Goal: Task Accomplishment & Management: Manage account settings

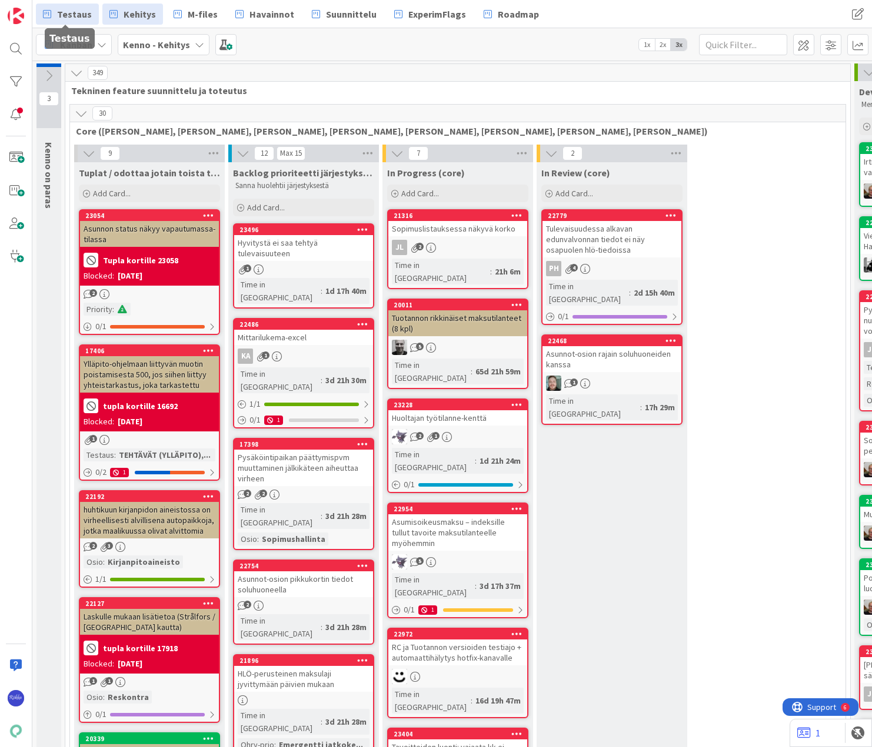
click at [75, 12] on span "Testaus" at bounding box center [74, 14] width 35 height 14
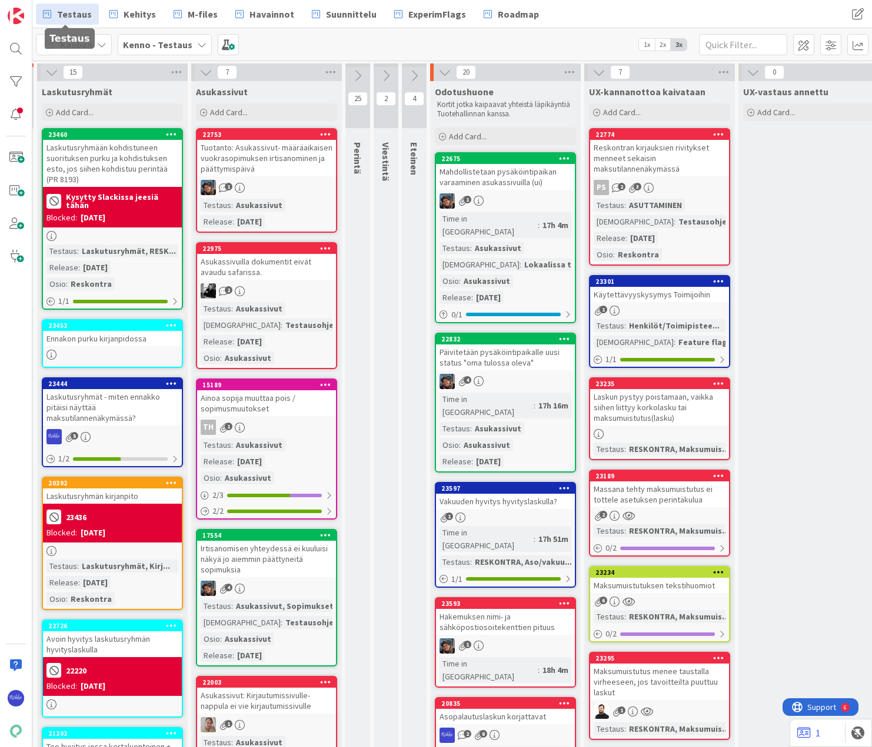
scroll to position [0, 201]
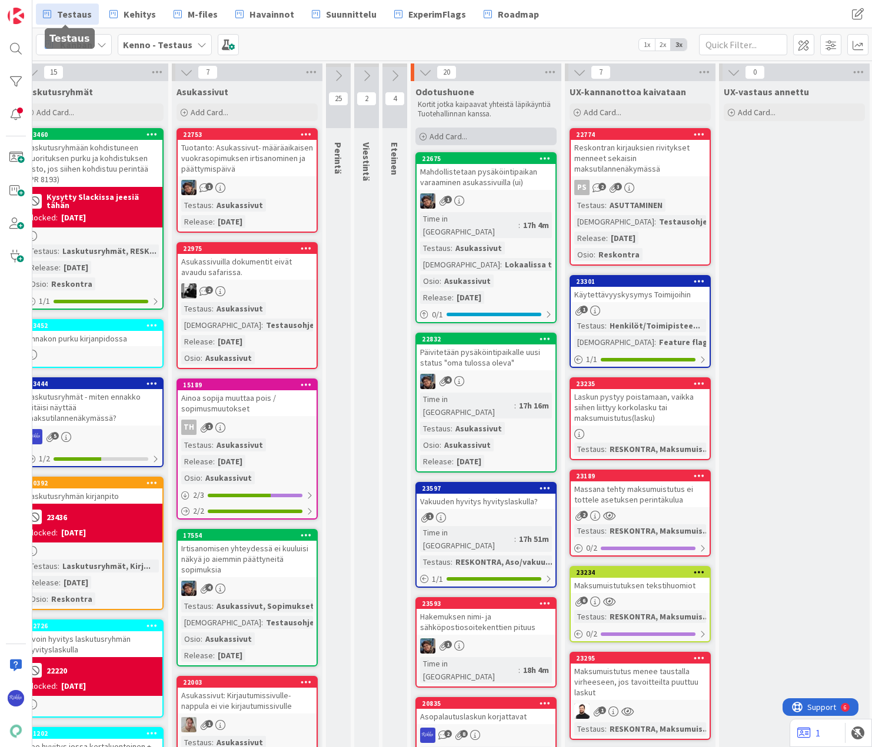
click at [466, 133] on span "Add Card..." at bounding box center [448, 136] width 38 height 11
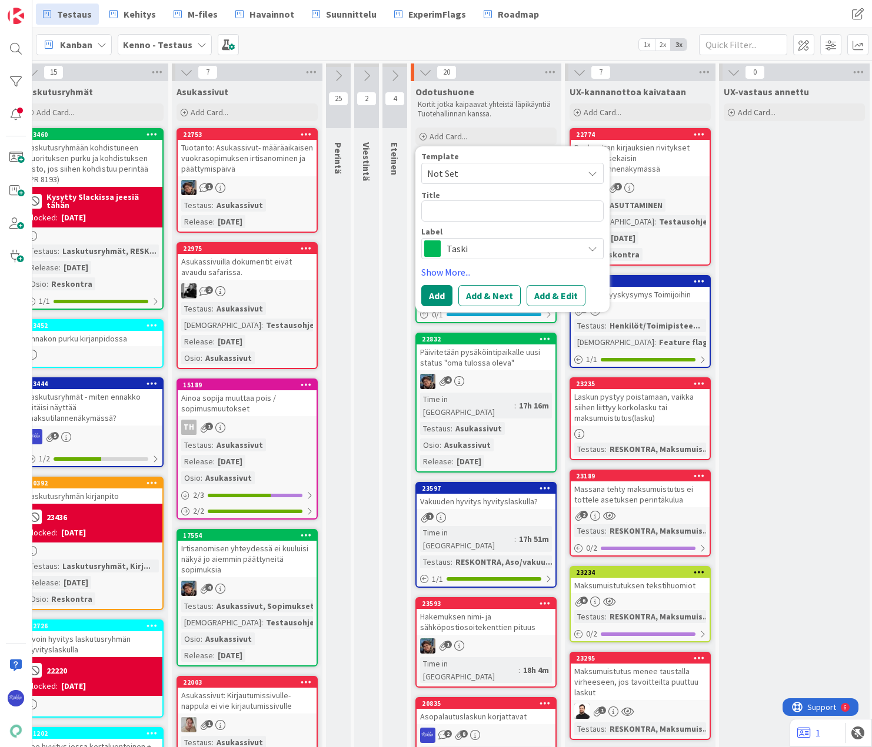
click at [475, 169] on span "Not Set" at bounding box center [500, 173] width 147 height 15
click at [483, 221] on span "Bugi" at bounding box center [522, 223] width 168 height 15
type textarea "x"
drag, startPoint x: 473, startPoint y: 208, endPoint x: 427, endPoint y: 211, distance: 46.5
click at [427, 211] on textarea "Bugi" at bounding box center [512, 211] width 182 height 21
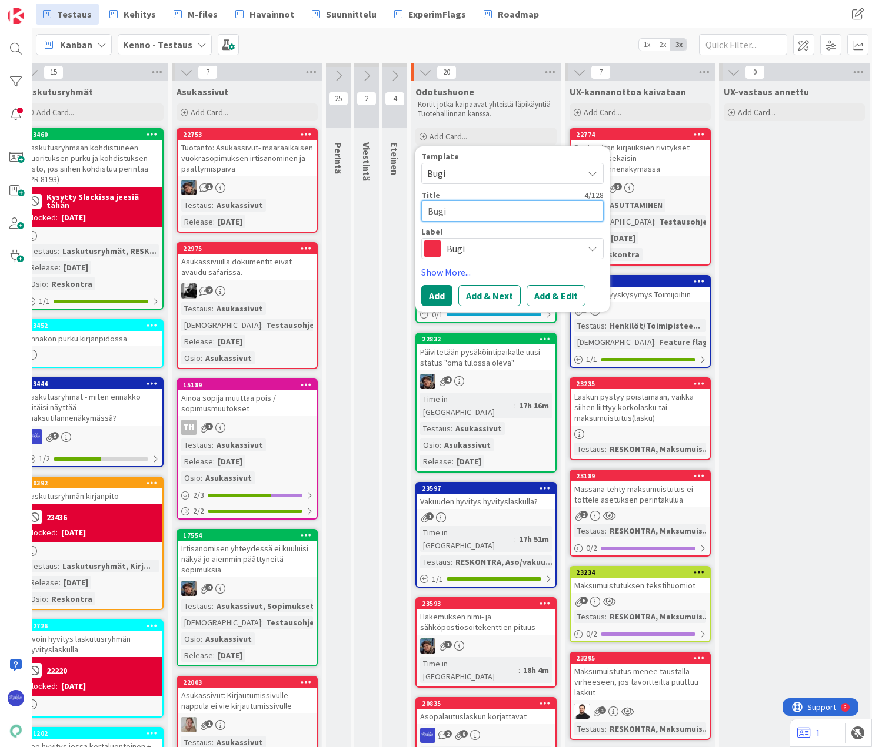
type textarea "M"
type textarea "x"
type textarea "Mak"
type textarea "x"
type textarea "Maku"
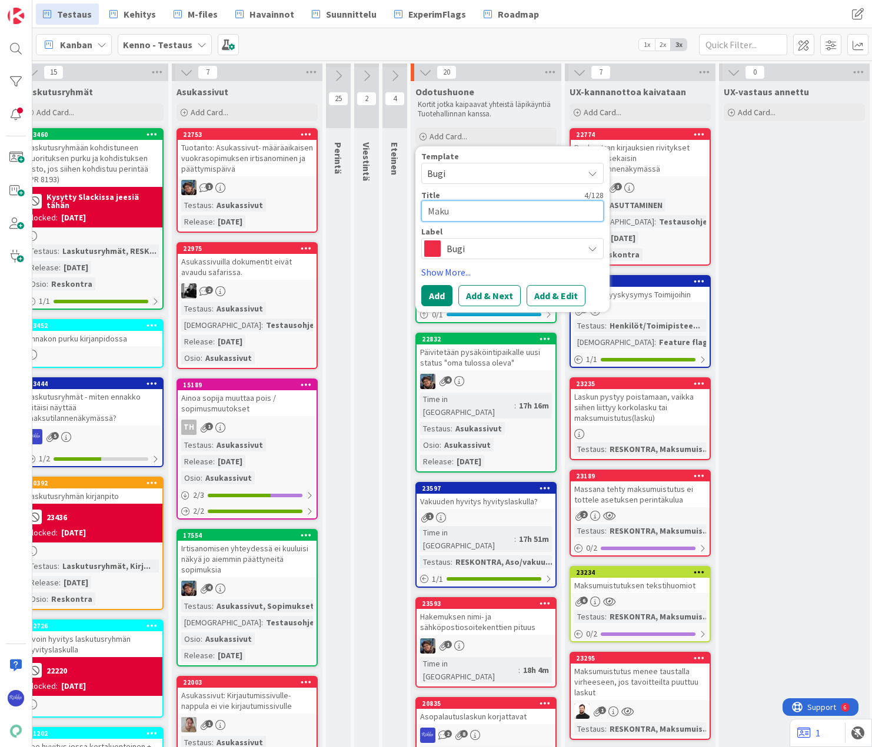
type textarea "x"
type textarea "Mak"
type textarea "x"
type textarea "Maksu"
type textarea "x"
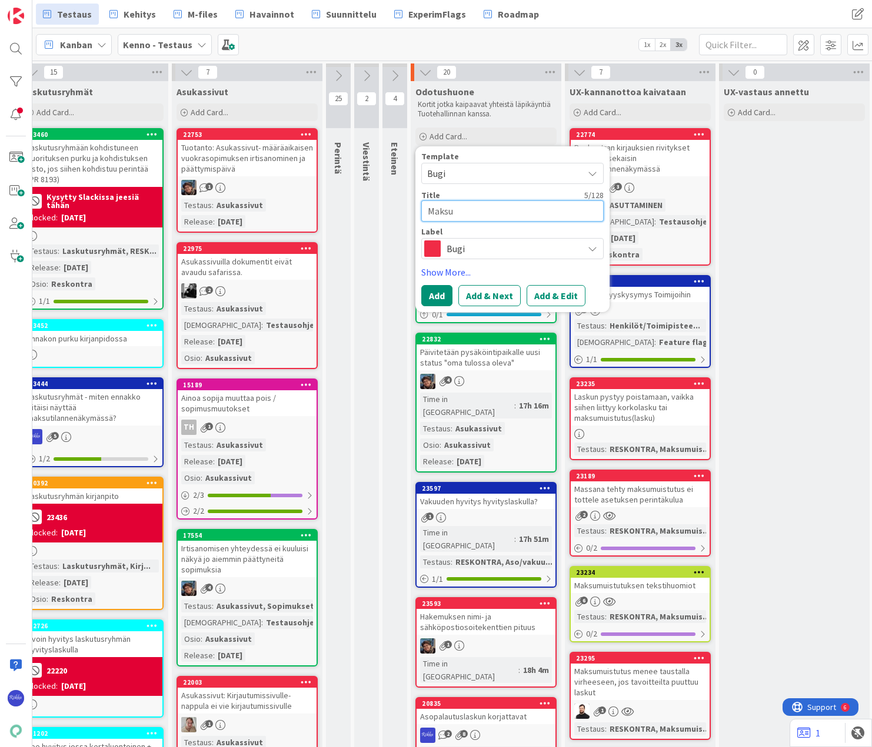
type textarea "Maksum"
type textarea "x"
type textarea "Maksumui"
type textarea "x"
type textarea "Maksumuis"
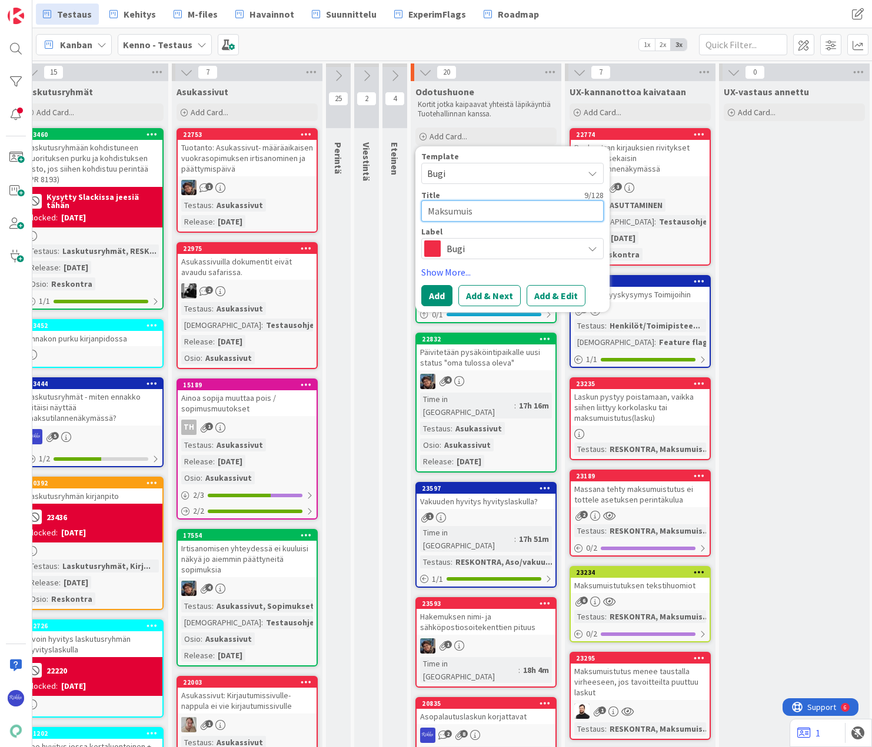
type textarea "x"
type textarea "Maksumuist"
type textarea "x"
type textarea "Maksumuistu"
type textarea "x"
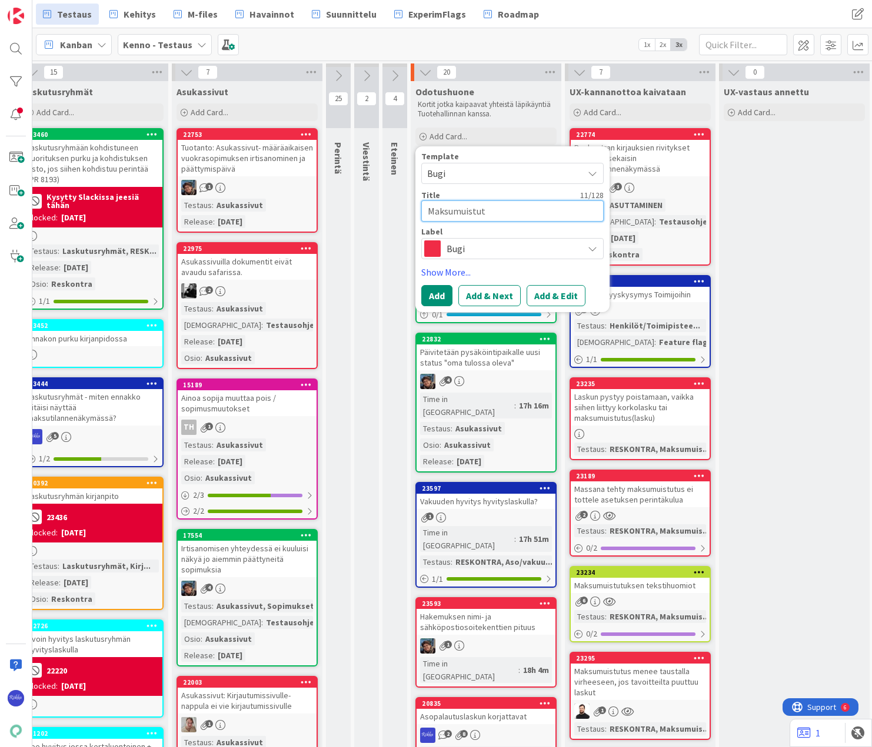
type textarea "Maksumuistutu"
type textarea "x"
type textarea "Maksumuistutuks"
type textarea "x"
type textarea "Maksumuistutuksen"
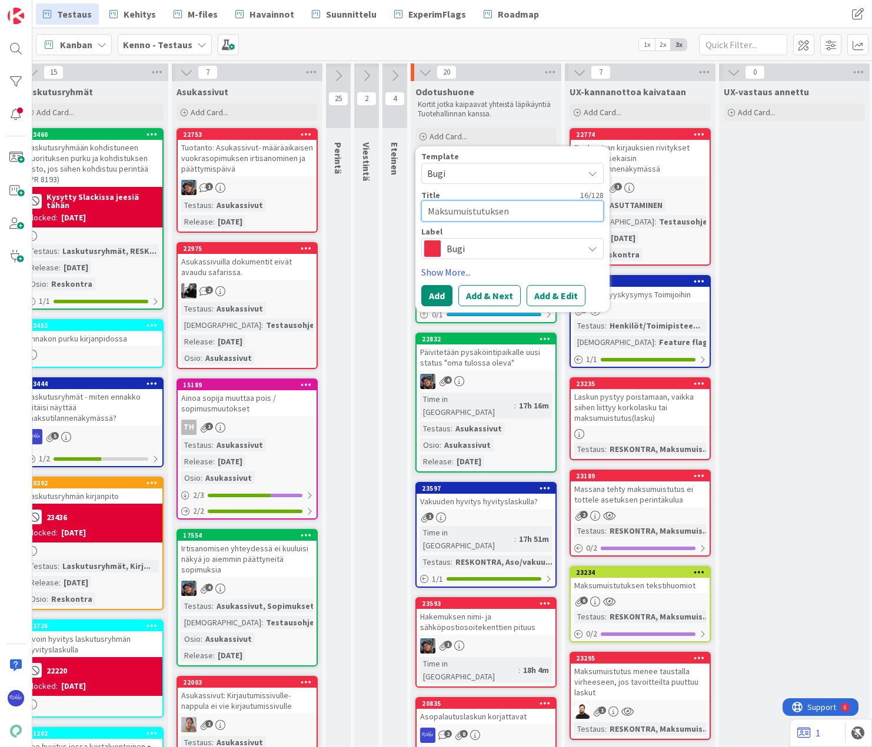
type textarea "x"
type textarea "Maksumuistutuksen per"
type textarea "x"
type textarea "Maksumuistutuksen peri"
type textarea "x"
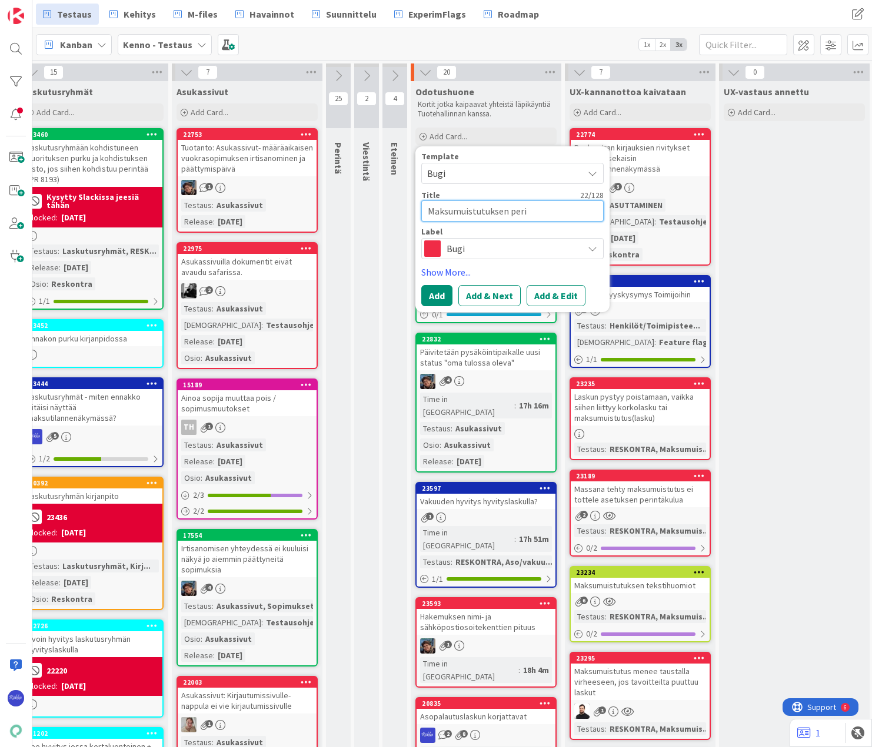
type textarea "Maksumuistutuksen perin"
type textarea "x"
type textarea "Maksumuistutuksen perint"
type textarea "x"
type textarea "Maksumuistutuksen perintäk"
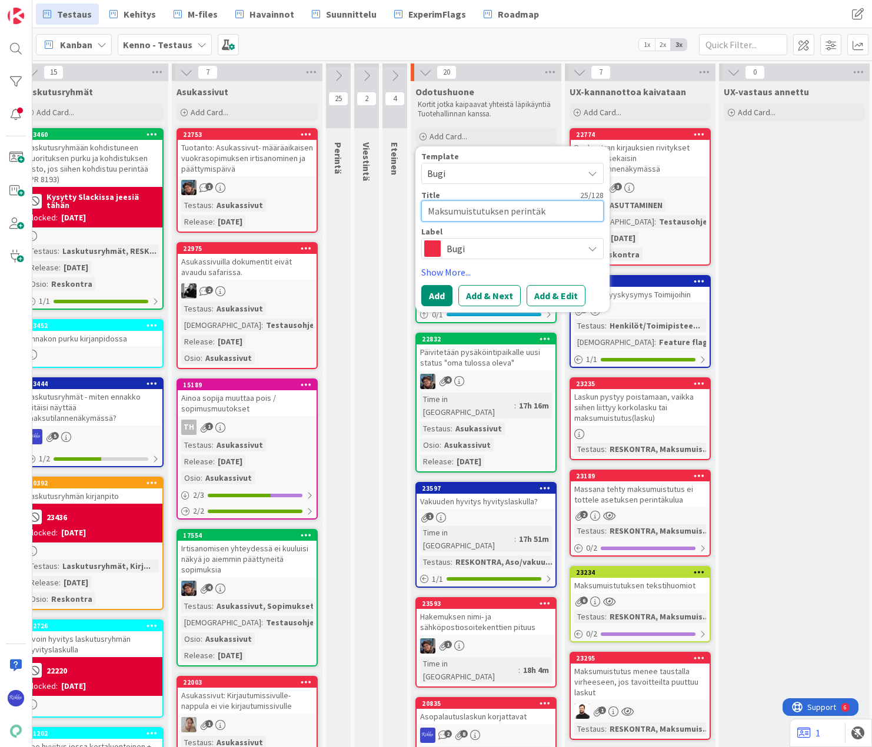
type textarea "x"
type textarea "Maksumuistutuksen perintäku"
type textarea "x"
type textarea "Maksumuistutuksen perintäkul"
type textarea "x"
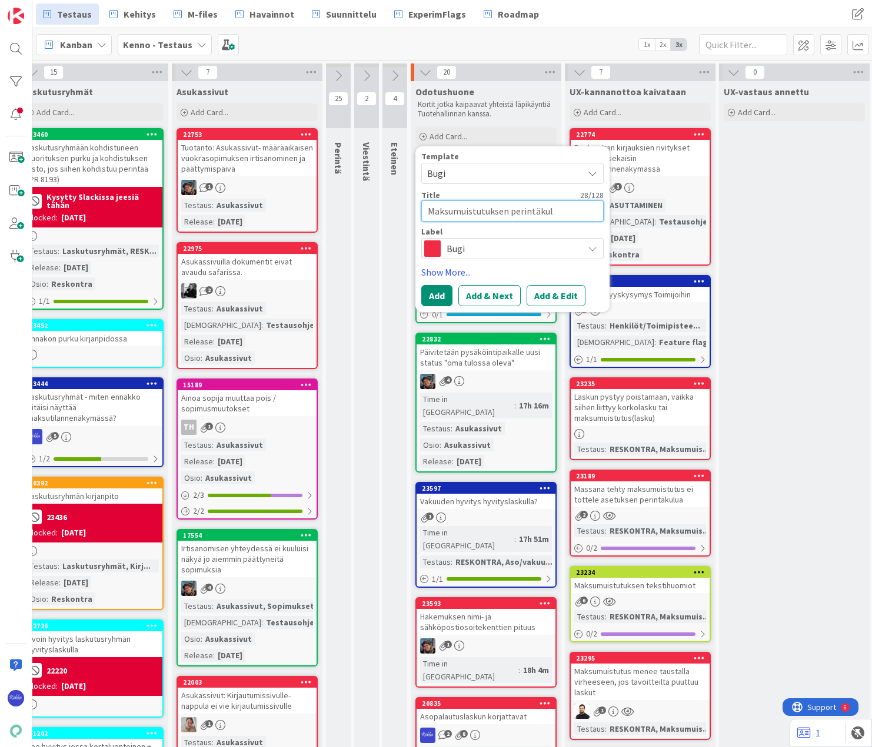
type textarea "Maksumuistutuksen perintäkulu"
type textarea "x"
type textarea "Maksumuistutuksen perintäkulu o"
type textarea "x"
type textarea "Maksumuistutuksen perintäkulu os"
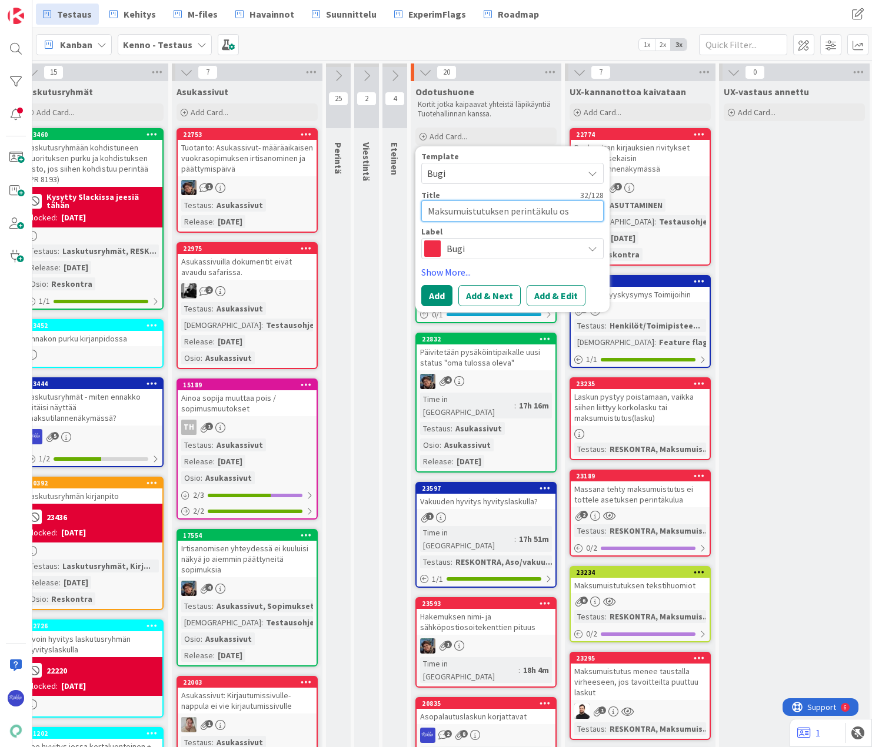
type textarea "x"
type textarea "Maksumuistutuksen perintäkulu osak"
type textarea "x"
type textarea "Maksumuistutuksen perintäkulu osaks"
type textarea "x"
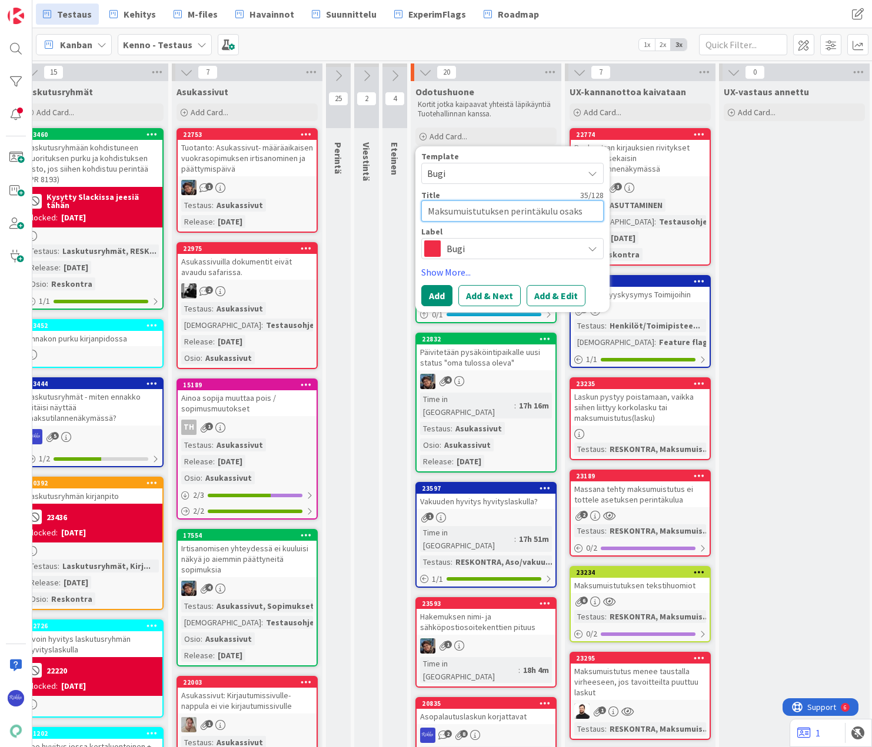
type textarea "Maksumuistutuksen perintäkulu osaksi"
type textarea "x"
type textarea "Maksumuistutuksen perintäkulu osaksi"
type textarea "x"
type textarea "Maksumuistutuksen perintäkulu osaksi s"
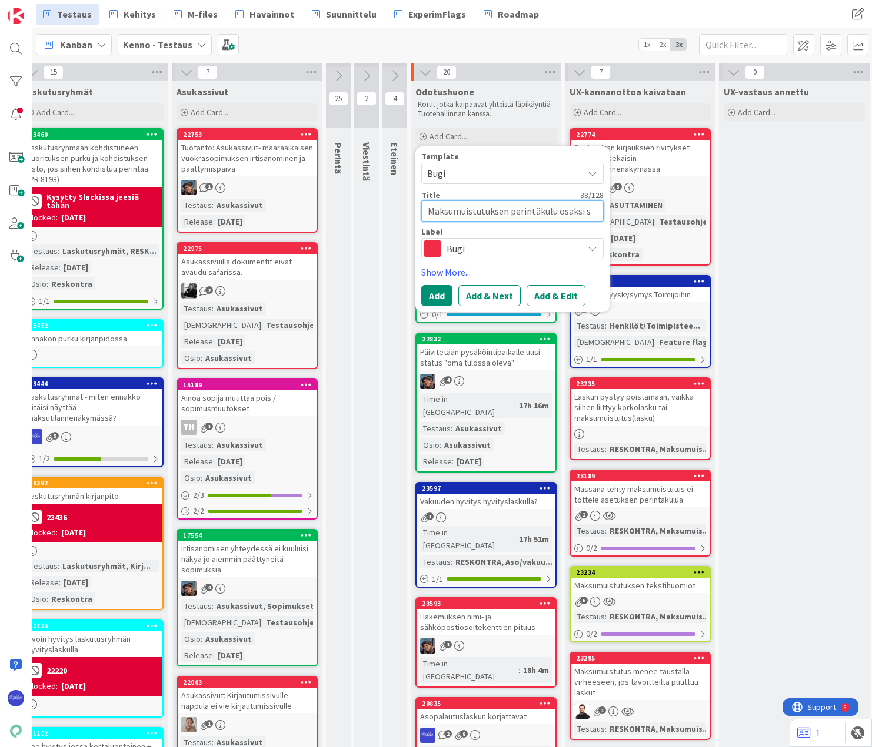
type textarea "x"
type textarea "Maksumuistutuksen perintäkulu osaksi sa"
type textarea "x"
type textarea "Maksumuistutuksen perintäkulu osaksi saa"
type textarea "x"
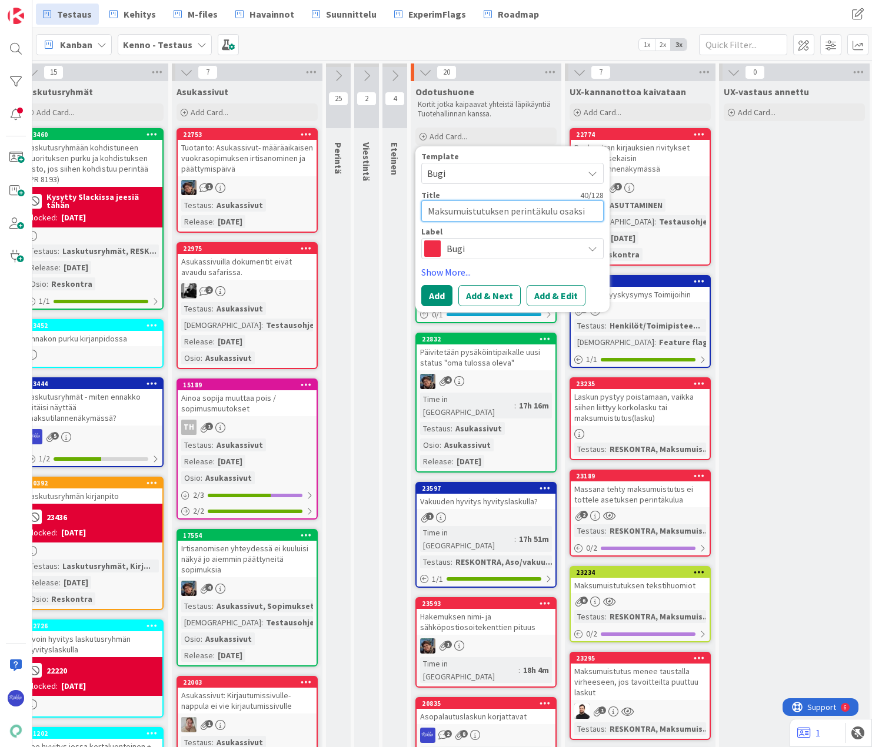
type textarea "Maksumuistutuksen perintäkulu osaksi saata"
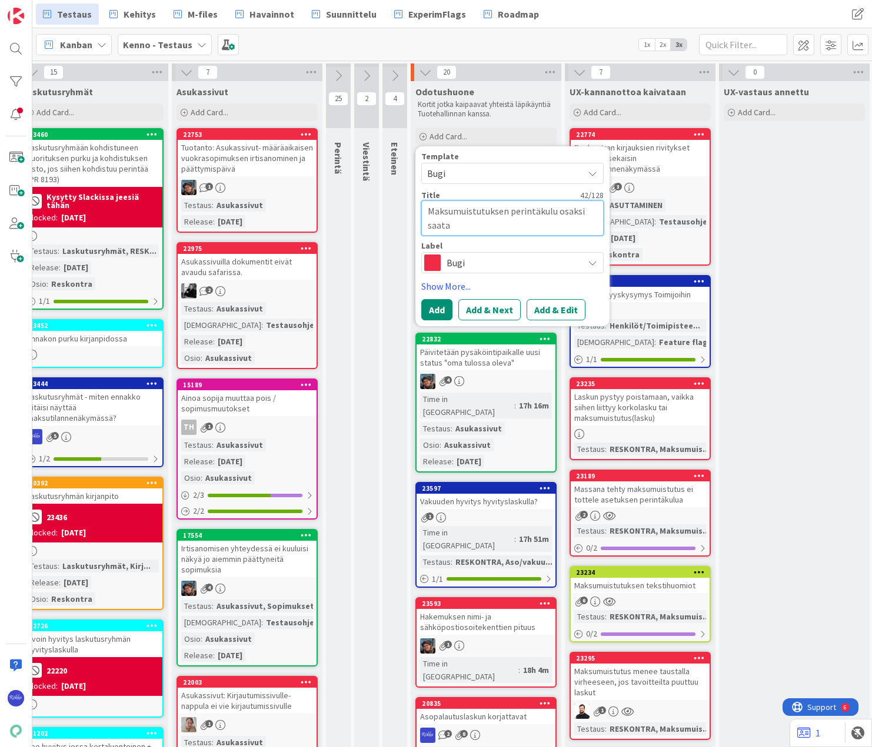
type textarea "x"
type textarea "Maksumuistutuksen perintäkulu osaksi saatav"
type textarea "x"
type textarea "Maksumuistutuksen perintäkulu osaksi saatavi"
type textarea "x"
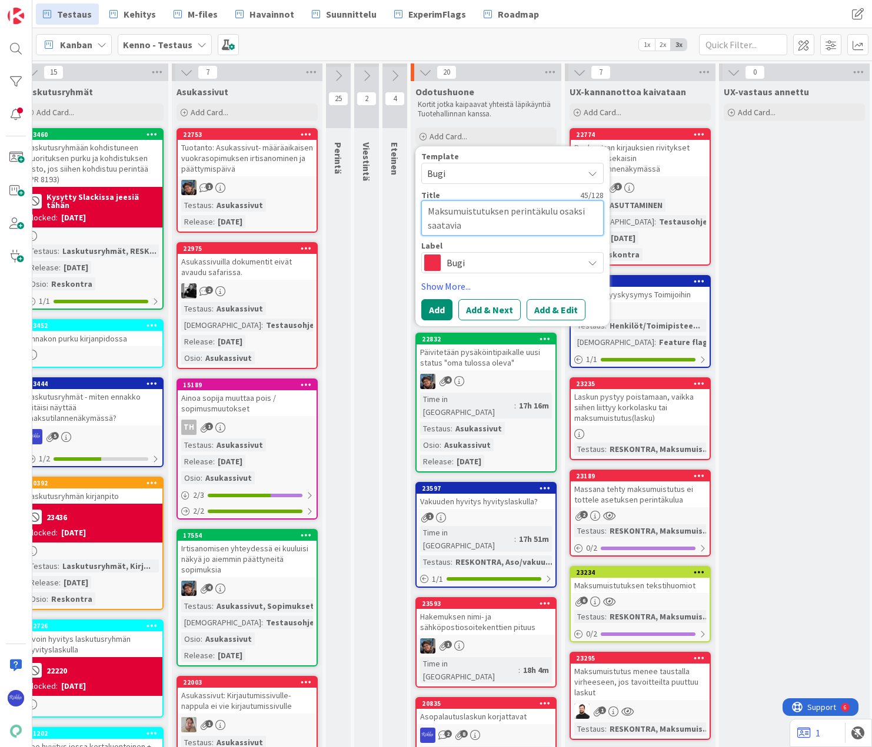
type textarea "Maksumuistutuksen perintäkulu osaksi saatavia="
type textarea "x"
type textarea "Maksumuistutuksen perintäkulu osaksi saatavia"
type textarea "x"
type textarea "Maksumuistutuksen perintäkulu osaksi saatavia?"
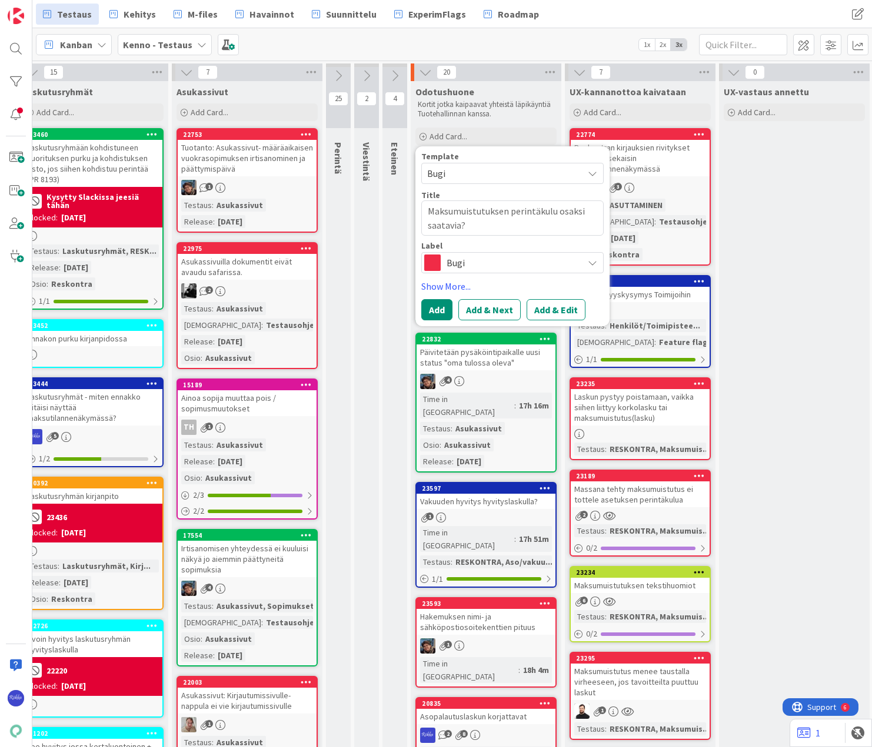
click at [486, 259] on span "Bugi" at bounding box center [511, 263] width 131 height 16
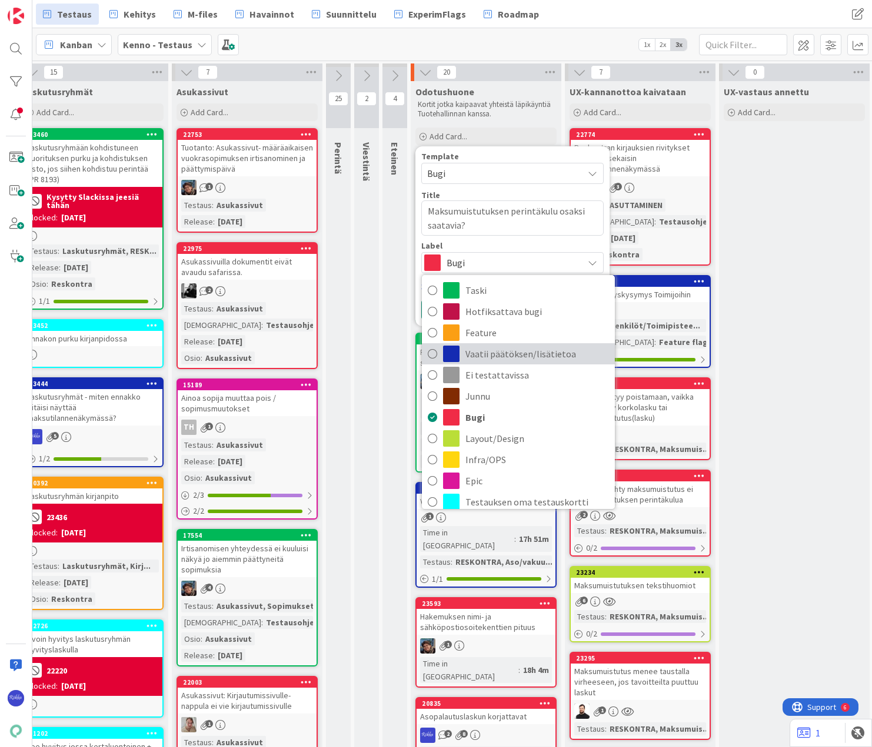
click at [501, 346] on span "Vaatii päätöksen/lisätietoa" at bounding box center [536, 354] width 143 height 18
type textarea "x"
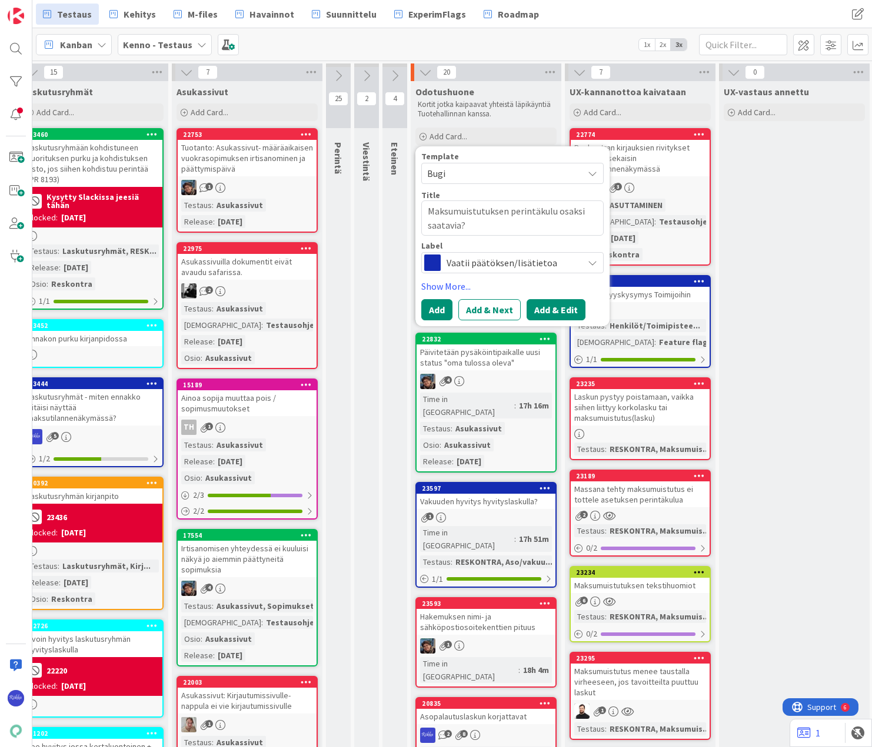
click at [557, 308] on button "Add & Edit" at bounding box center [555, 309] width 59 height 21
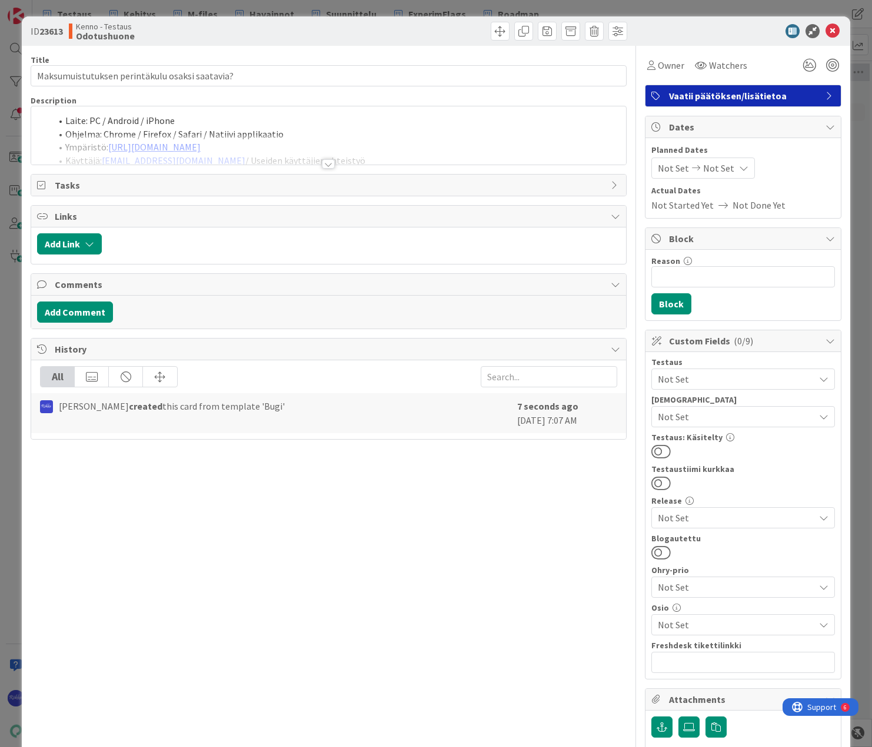
click at [328, 163] on div at bounding box center [328, 163] width 13 height 9
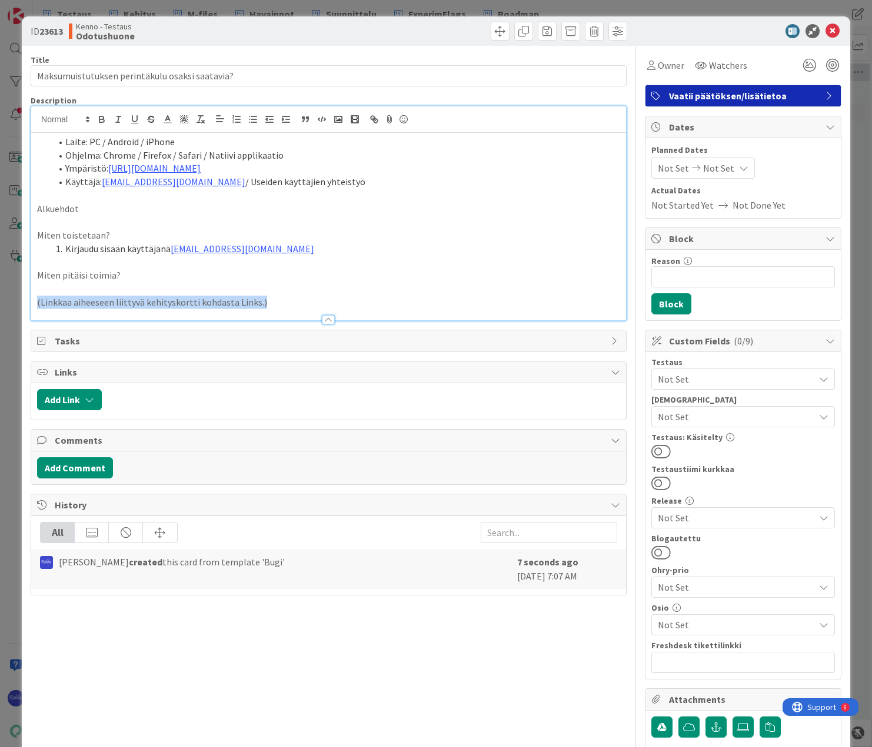
drag, startPoint x: 61, startPoint y: 304, endPoint x: 38, endPoint y: 302, distance: 23.6
click at [38, 302] on p "(Linkkaa aiheeseen liittyvä kehityskortti kohdasta Links.)" at bounding box center [328, 303] width 583 height 14
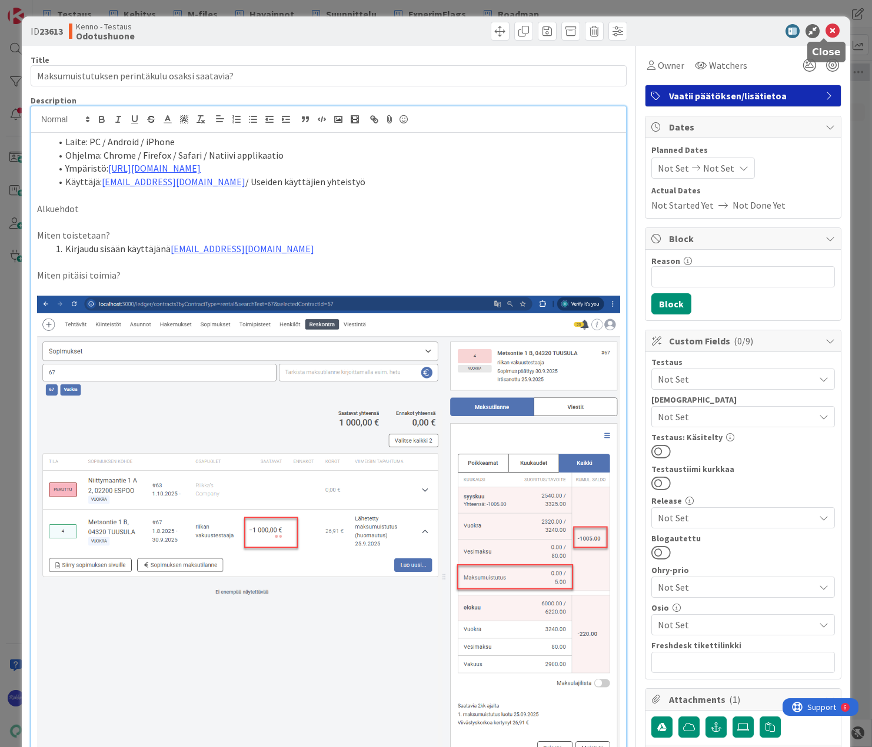
drag, startPoint x: 826, startPoint y: 33, endPoint x: 693, endPoint y: 111, distance: 154.2
click at [808, 48] on body "Testaus Kehitys M-files Havainnot Suunnittelu ExperimFlags Roadmap Testaus Kehi…" at bounding box center [436, 373] width 872 height 747
click at [825, 31] on icon at bounding box center [832, 31] width 14 height 14
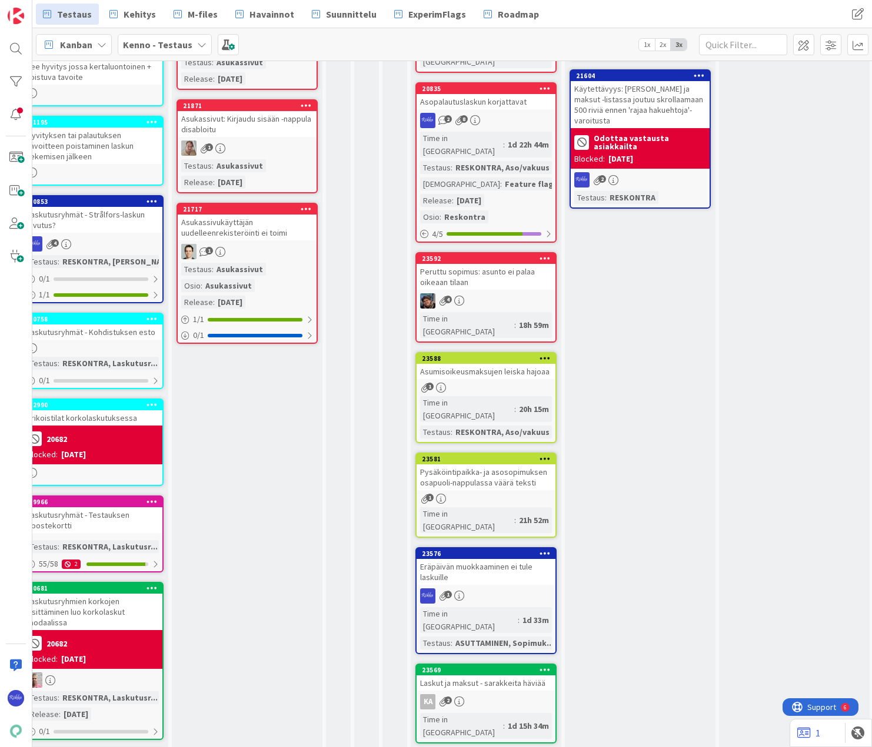
scroll to position [706, 201]
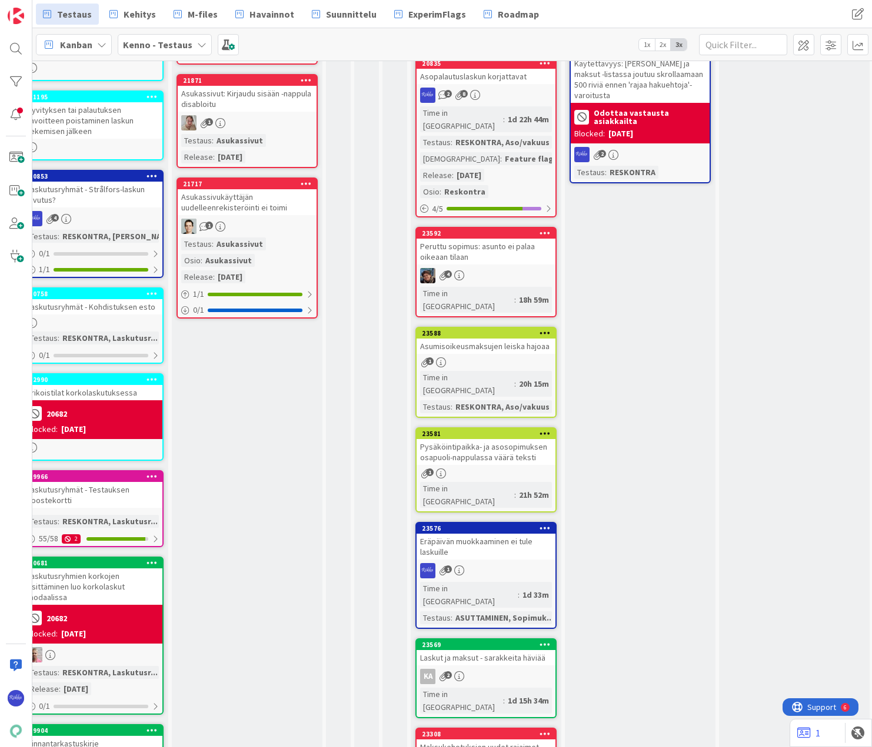
click at [474, 339] on div "Asumisoikeusmaksujen leiska hajoaa" at bounding box center [485, 346] width 139 height 15
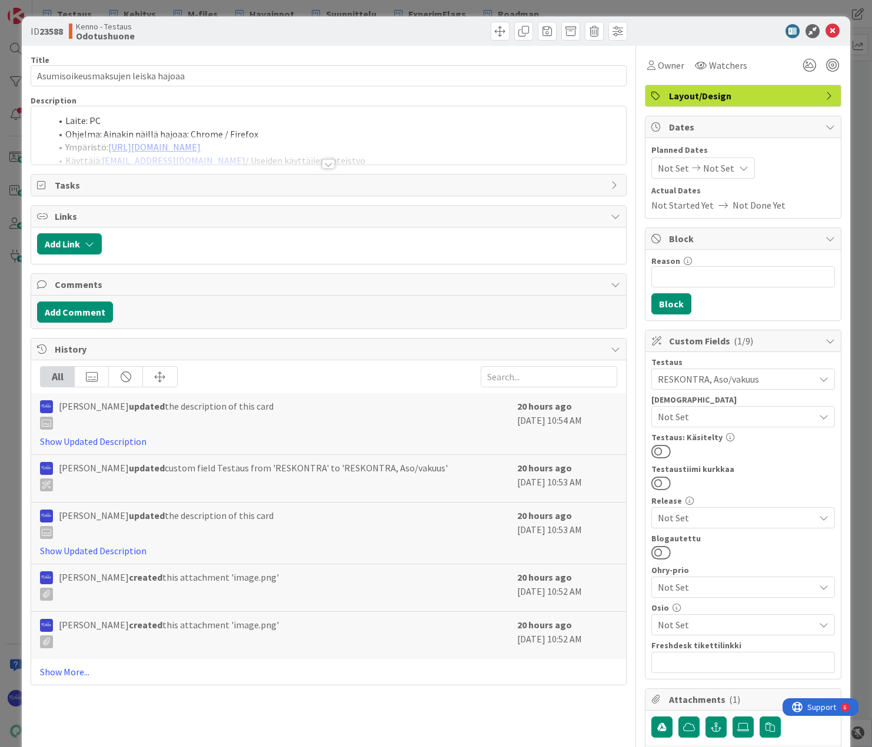
click at [324, 163] on div at bounding box center [328, 163] width 13 height 9
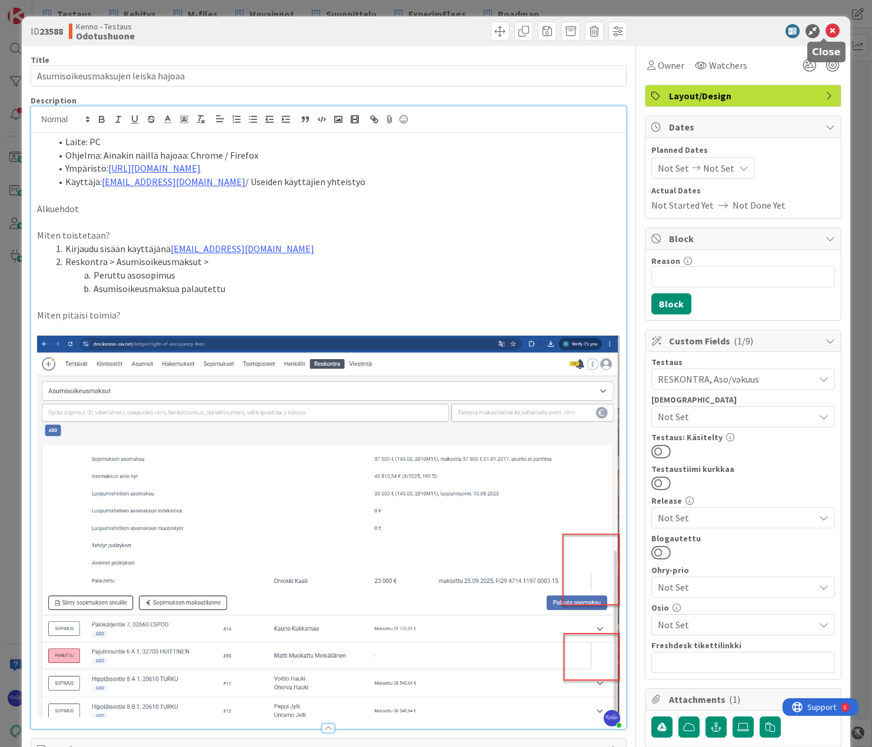
click at [825, 32] on icon at bounding box center [832, 31] width 14 height 14
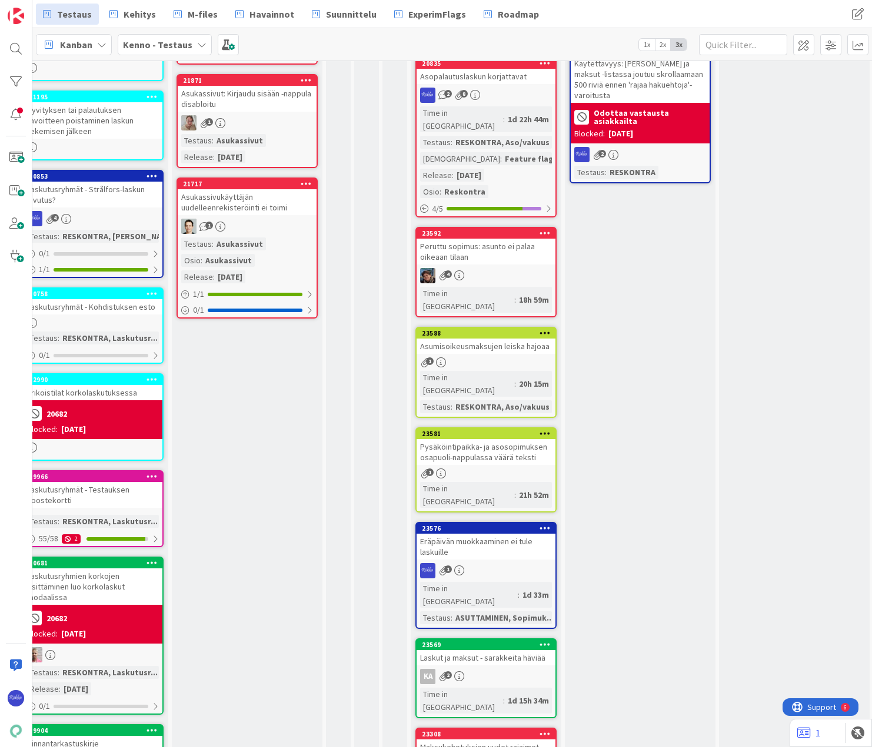
click at [492, 439] on div "Pysäköintipaikka- ja asosopimuksen osapuoli-nappulassa väärä teksti" at bounding box center [485, 452] width 139 height 26
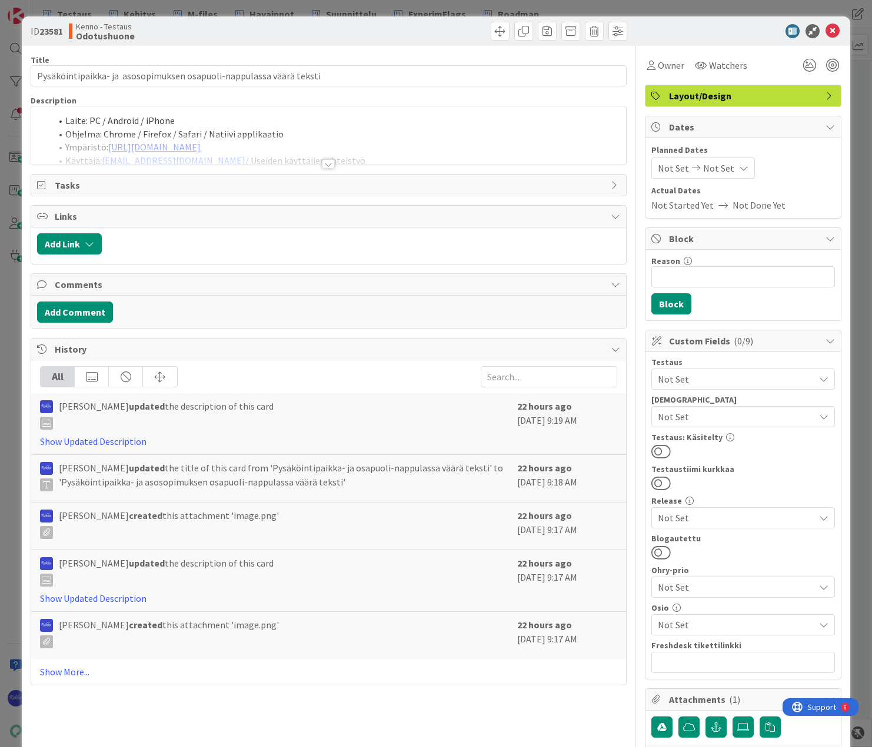
click at [325, 163] on div at bounding box center [328, 163] width 13 height 9
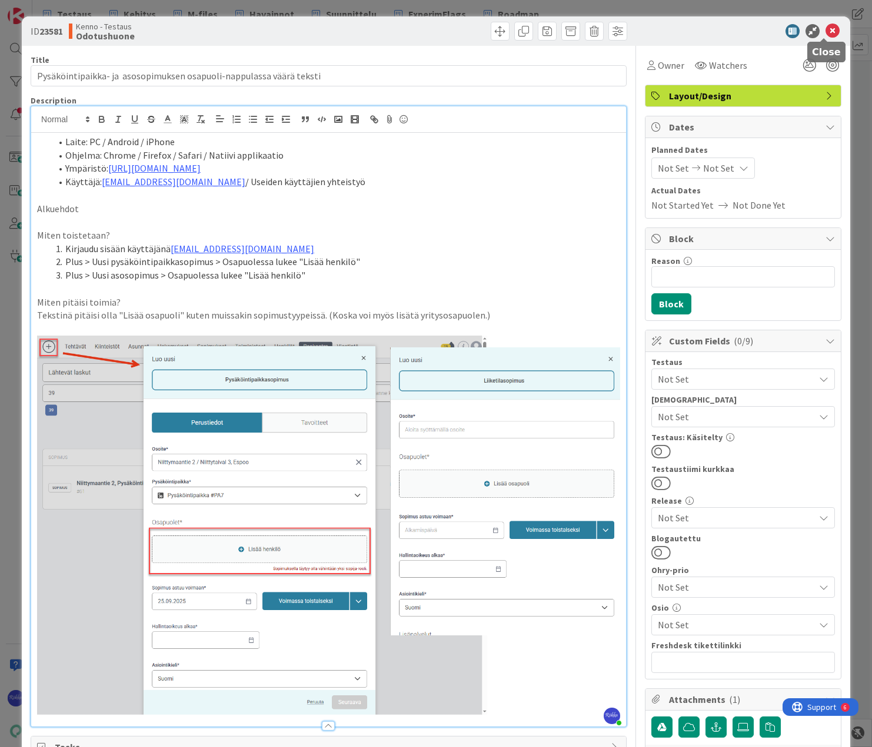
click at [826, 28] on icon at bounding box center [832, 31] width 14 height 14
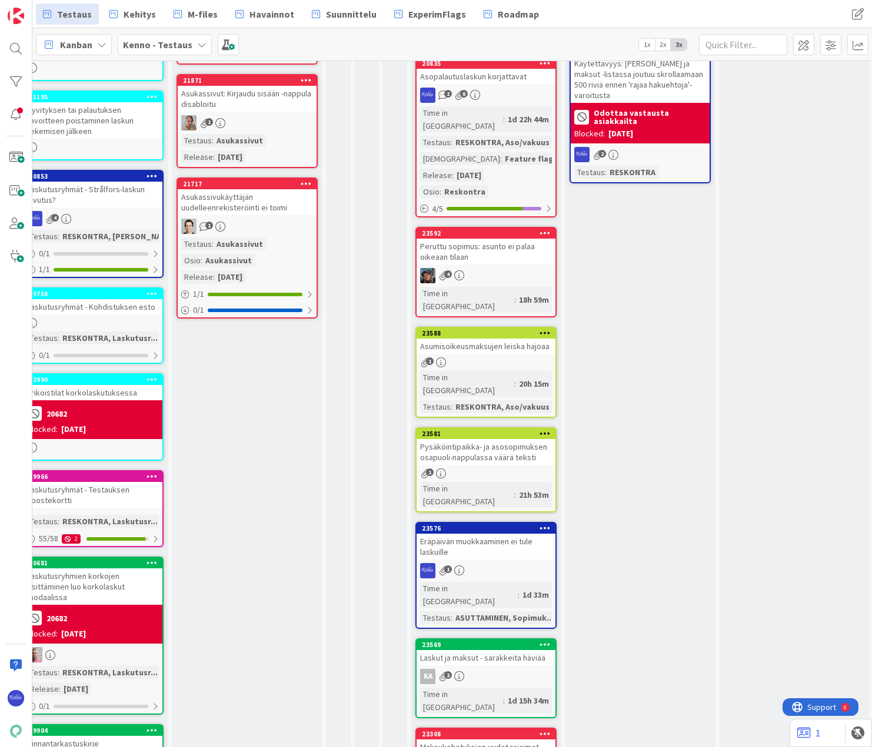
click at [509, 439] on div "Pysäköintipaikka- ja asosopimuksen osapuoli-nappulassa väärä teksti" at bounding box center [485, 452] width 139 height 26
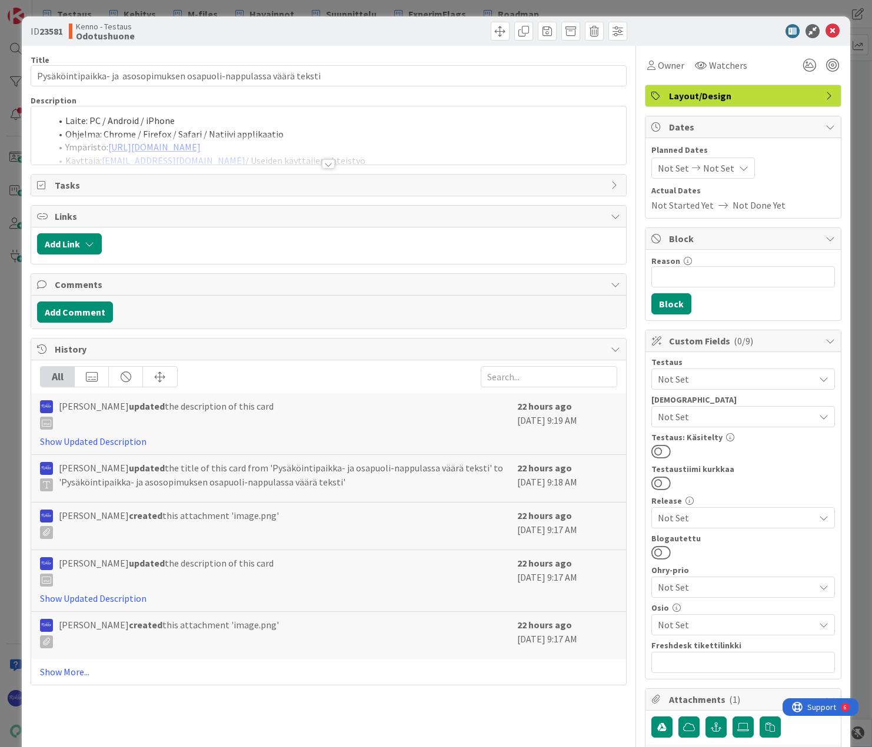
click at [323, 161] on div at bounding box center [328, 163] width 13 height 9
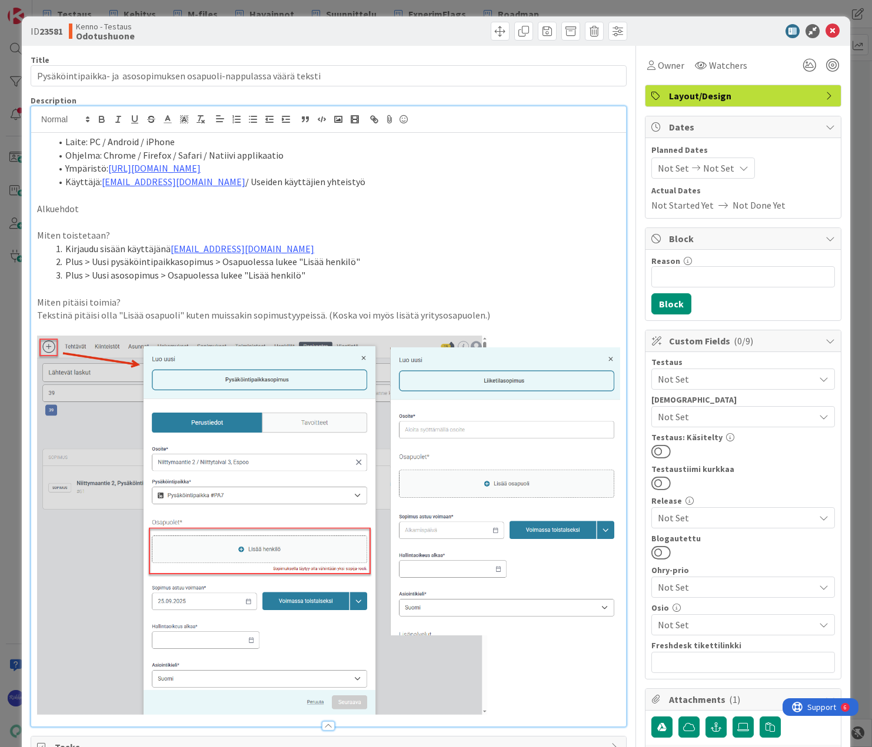
click at [323, 274] on li "Plus > Uusi asosopimus > Osapuolessa lukee "Lisää henkilö"" at bounding box center [335, 276] width 569 height 14
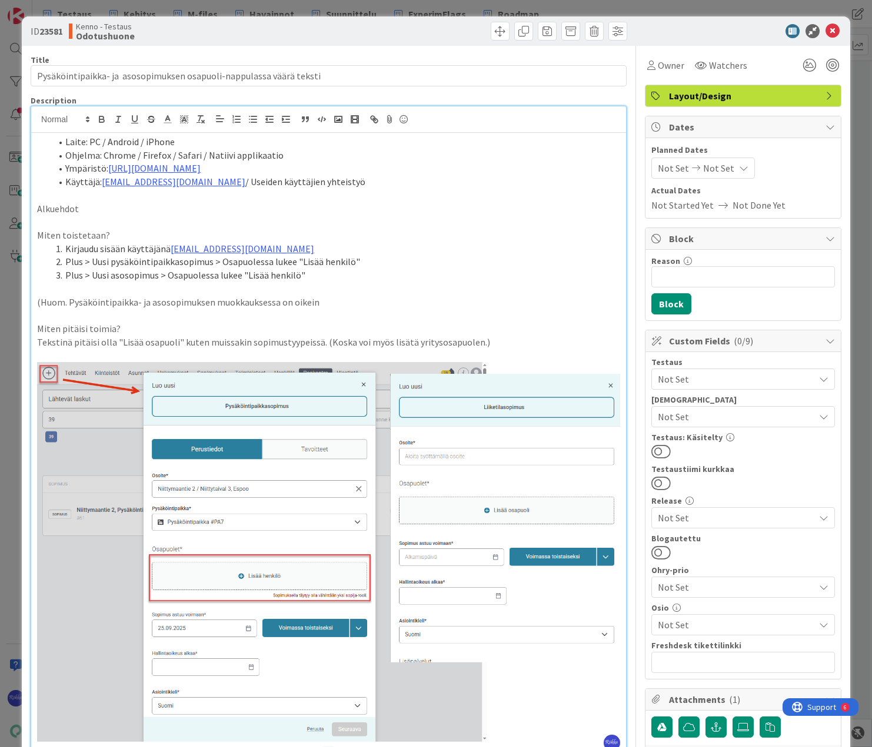
click at [279, 303] on p "(Huom. Pysäköintipaikka- ja asosopimuksen muokkauksessa on oikein" at bounding box center [328, 303] width 583 height 14
click at [362, 298] on p "(Huom. Pysäköintipaikka- ja asosopimuksen muokkauksessa teksti on oikein" at bounding box center [328, 303] width 583 height 14
click at [825, 32] on icon at bounding box center [832, 31] width 14 height 14
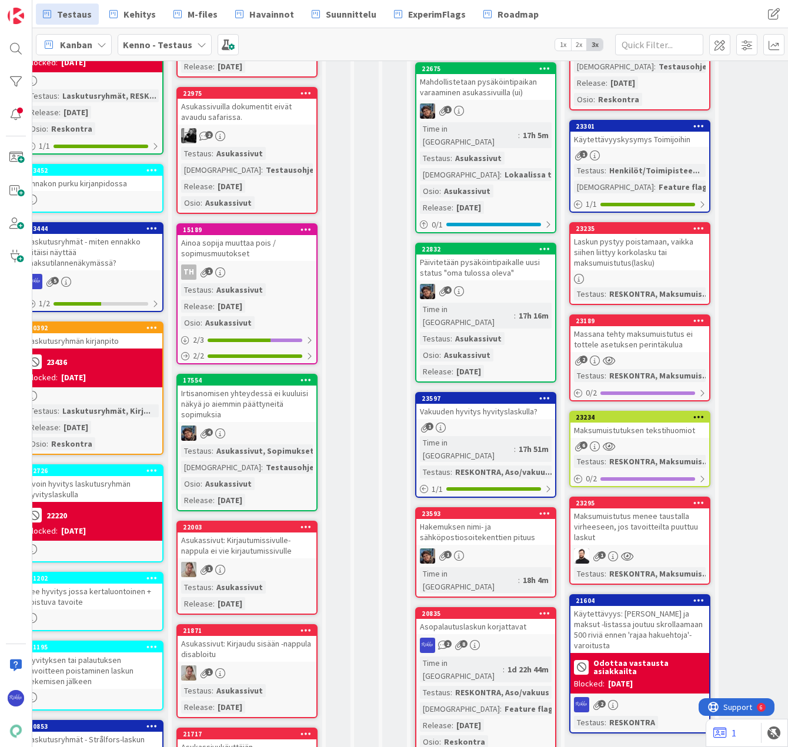
scroll to position [59, 201]
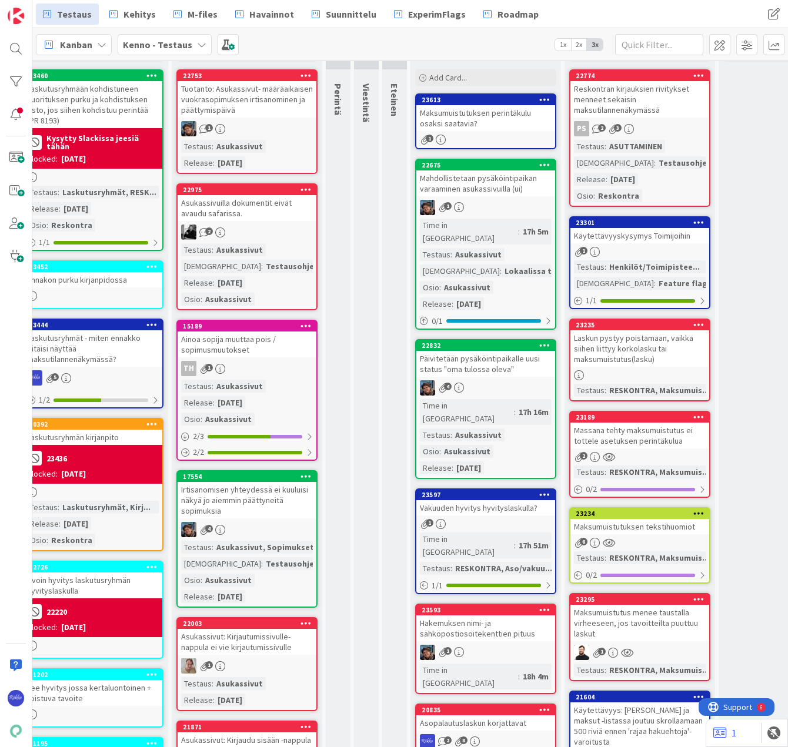
click at [545, 98] on icon at bounding box center [544, 99] width 11 height 8
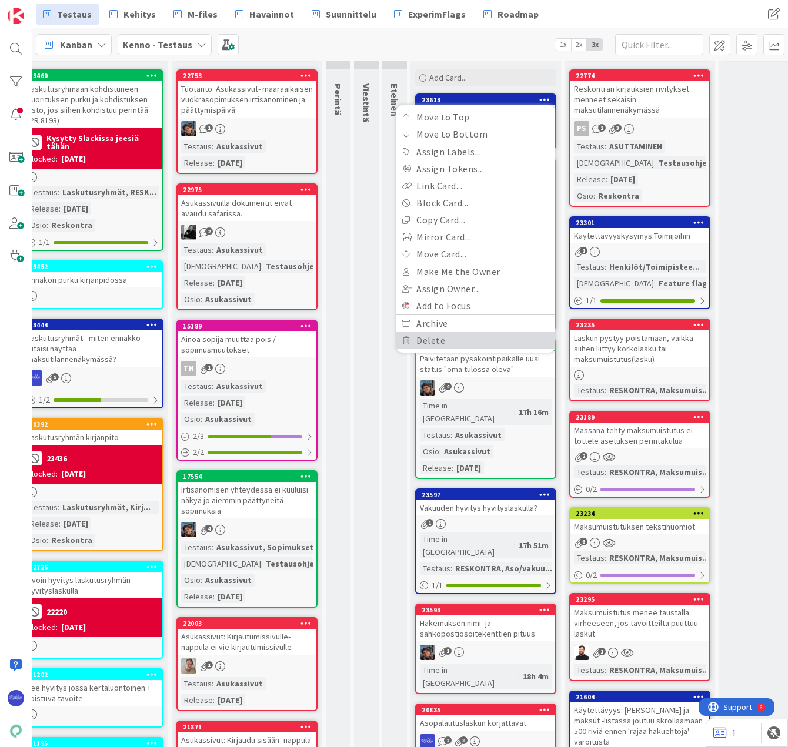
click at [446, 340] on link "Delete" at bounding box center [475, 340] width 159 height 17
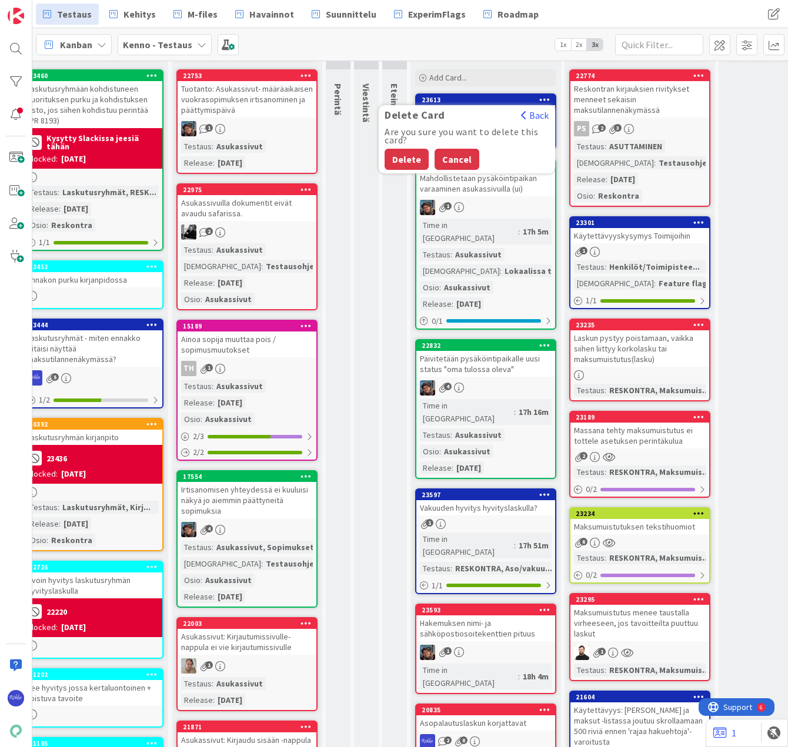
click at [455, 155] on button "Cancel" at bounding box center [457, 159] width 45 height 21
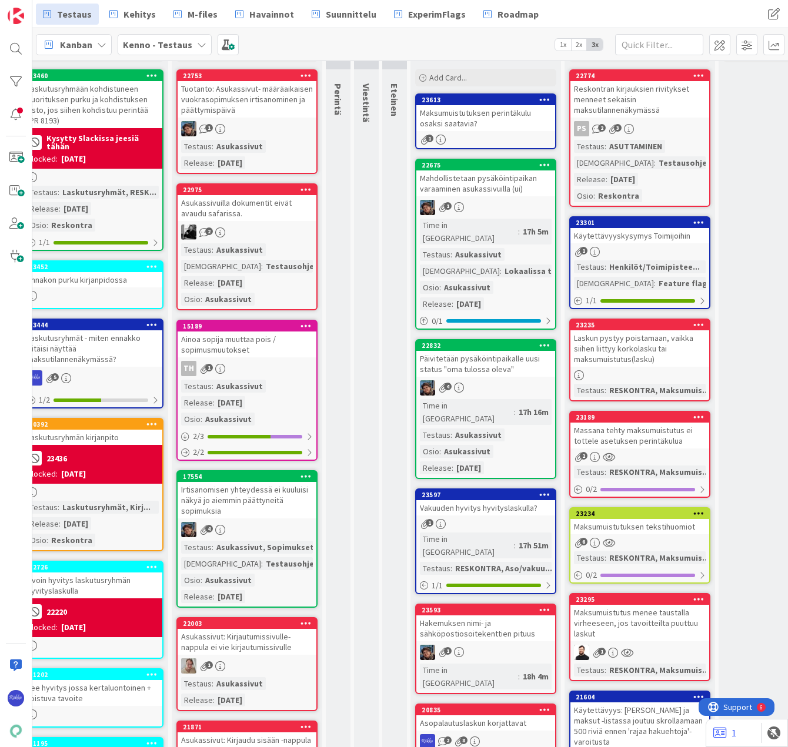
click at [542, 99] on icon at bounding box center [544, 99] width 11 height 8
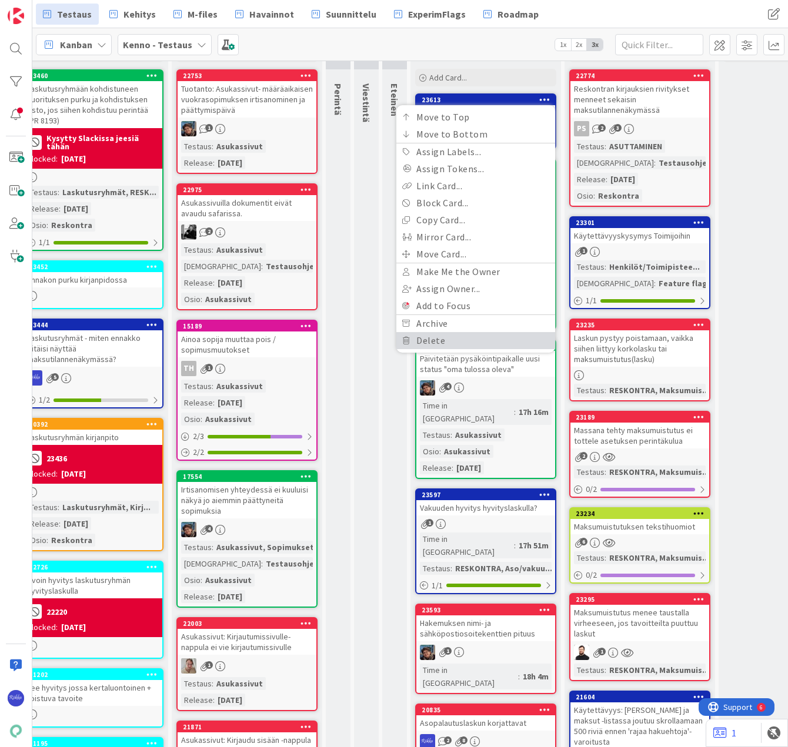
click at [449, 336] on link "Delete" at bounding box center [475, 340] width 159 height 17
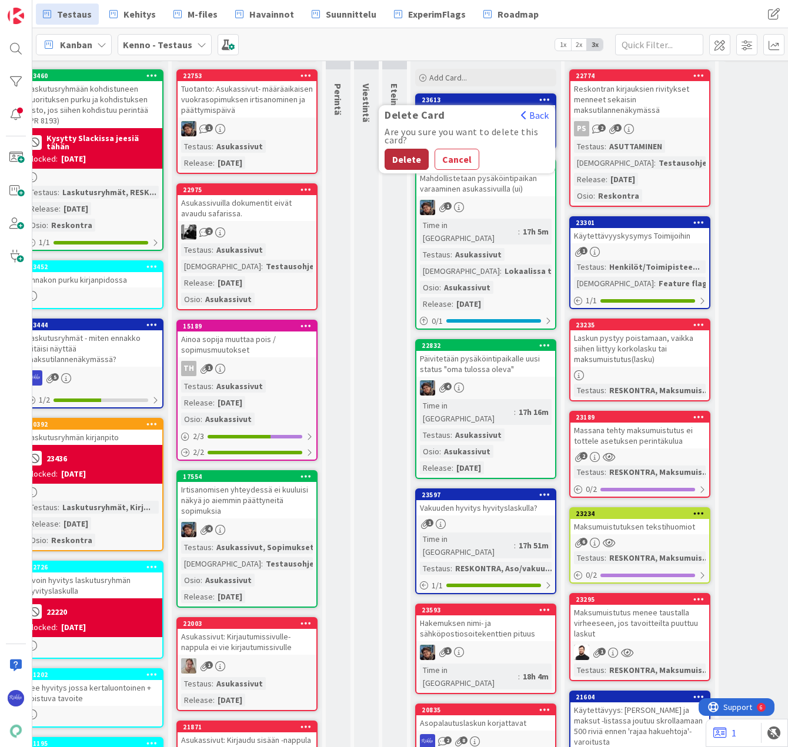
click at [406, 158] on button "Delete" at bounding box center [407, 159] width 44 height 21
